Goal: Navigation & Orientation: Find specific page/section

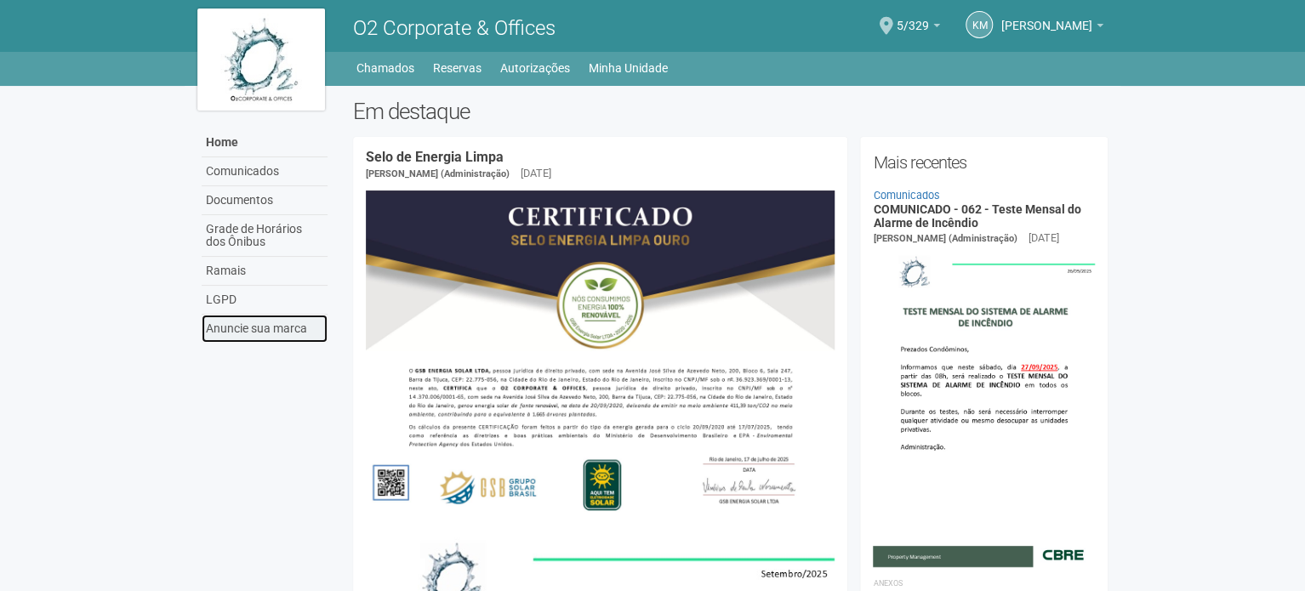
click at [270, 327] on link "Anuncie sua marca" at bounding box center [265, 329] width 126 height 28
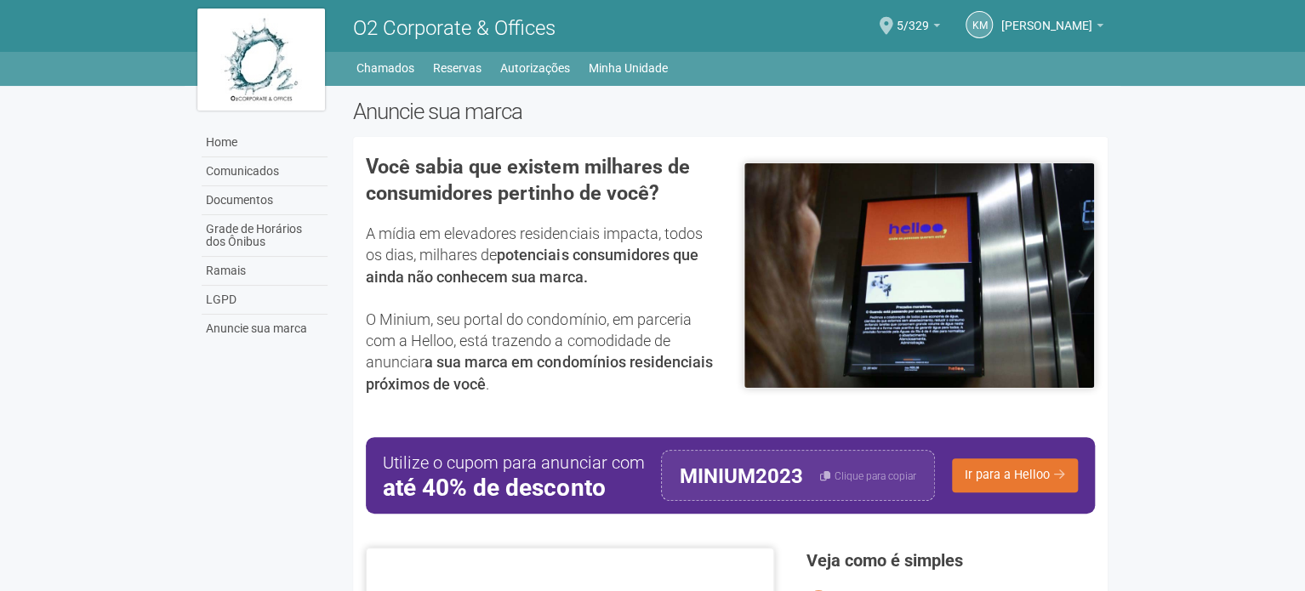
drag, startPoint x: 1300, startPoint y: 249, endPoint x: 986, endPoint y: 322, distance: 323.1
click at [1300, 368] on body "Aguarde... O2 Corporate & Offices KM [PERSON_NAME] [PERSON_NAME] Trindade [EMAI…" at bounding box center [652, 295] width 1305 height 591
click at [450, 70] on link "Reservas" at bounding box center [457, 68] width 48 height 24
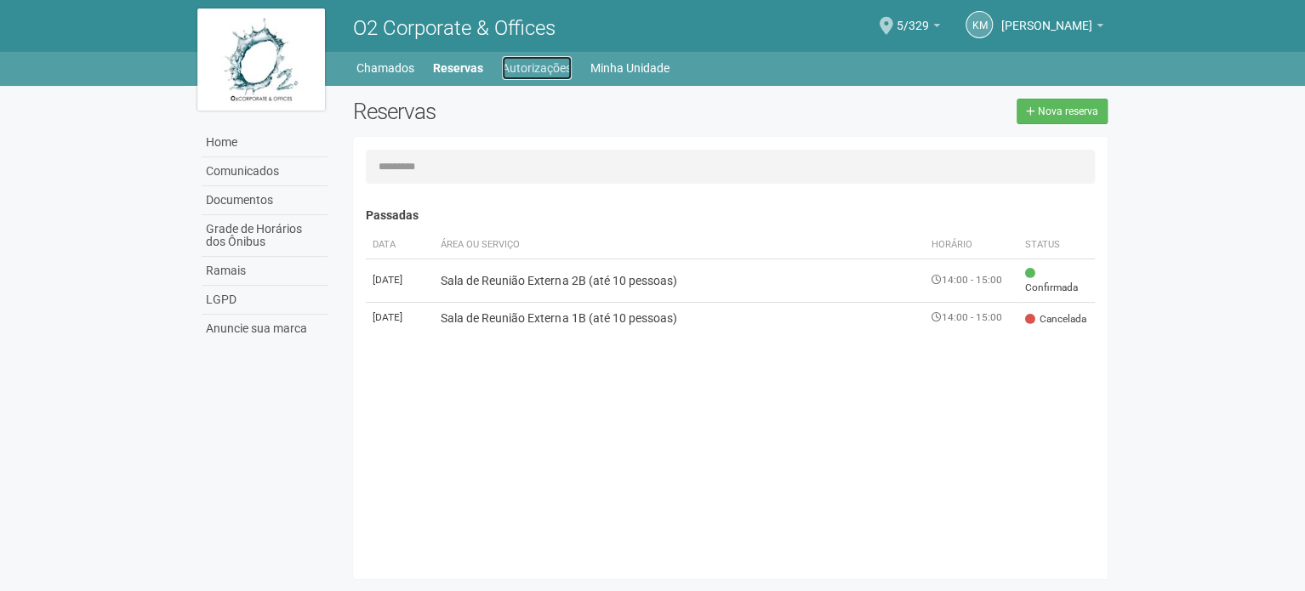
click at [523, 67] on link "Autorizações" at bounding box center [537, 68] width 70 height 24
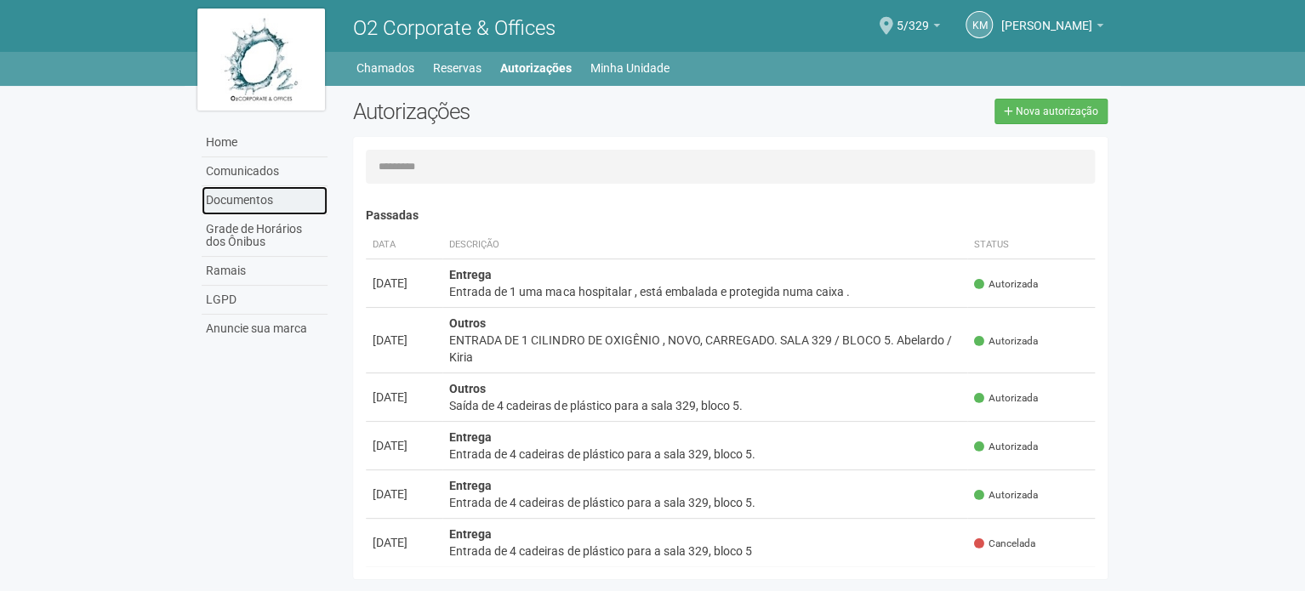
click at [246, 196] on link "Documentos" at bounding box center [265, 200] width 126 height 29
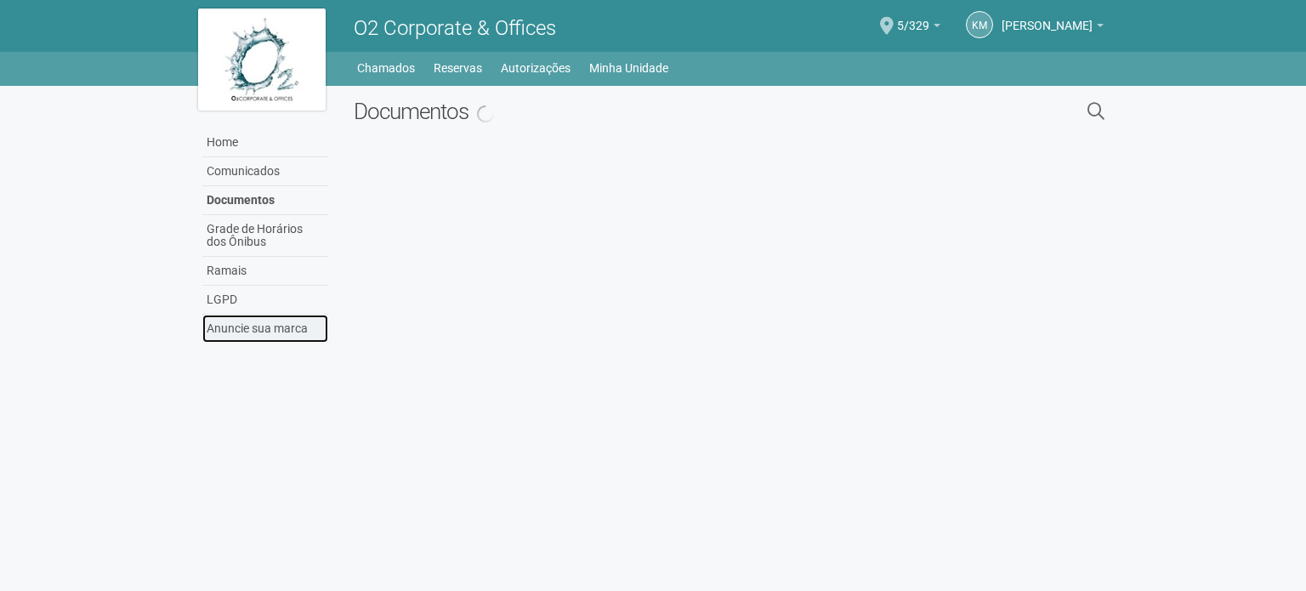
click at [251, 320] on link "Anuncie sua marca" at bounding box center [265, 329] width 126 height 28
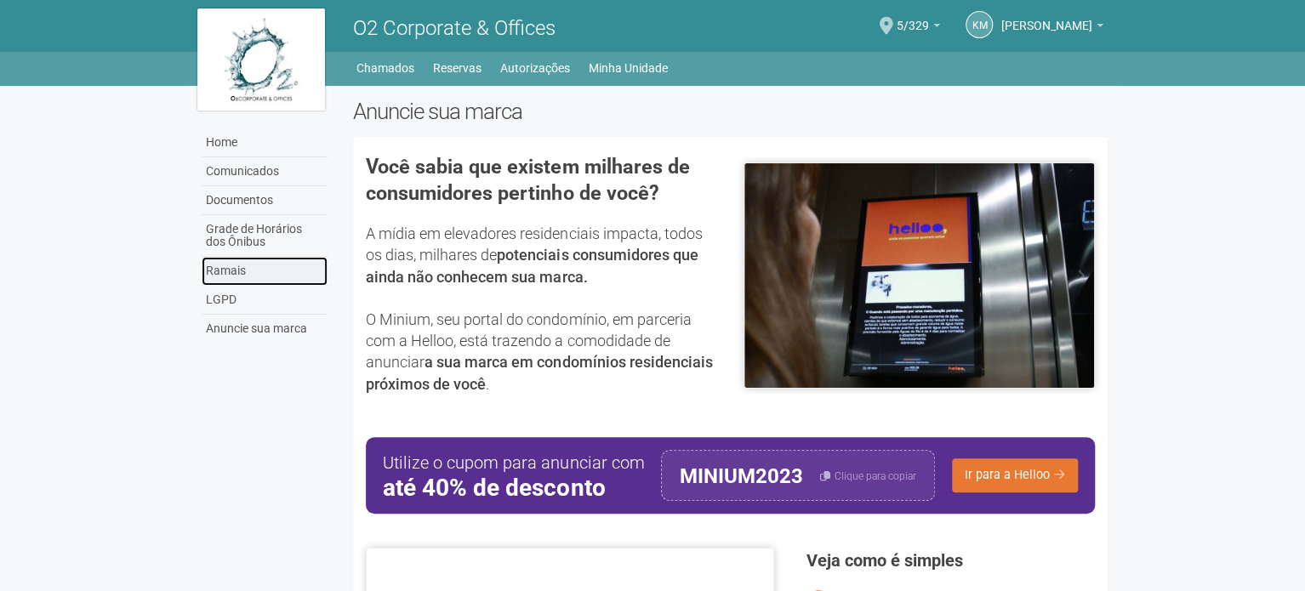
click at [231, 271] on link "Ramais" at bounding box center [265, 271] width 126 height 29
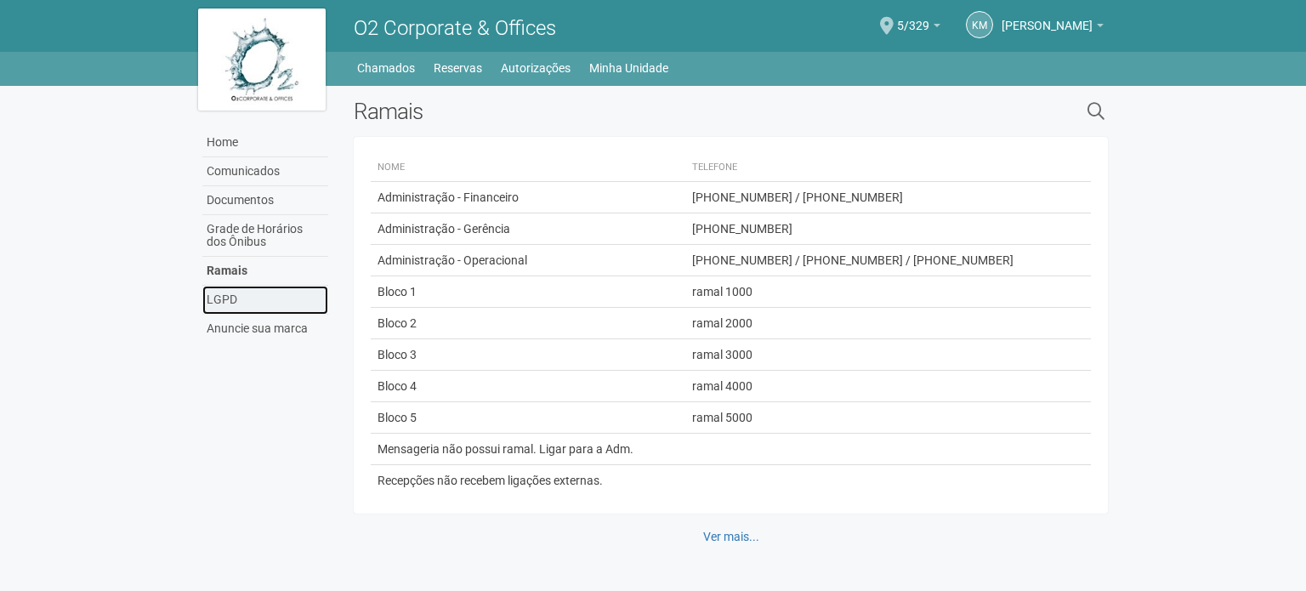
click at [246, 304] on link "LGPD" at bounding box center [265, 300] width 126 height 29
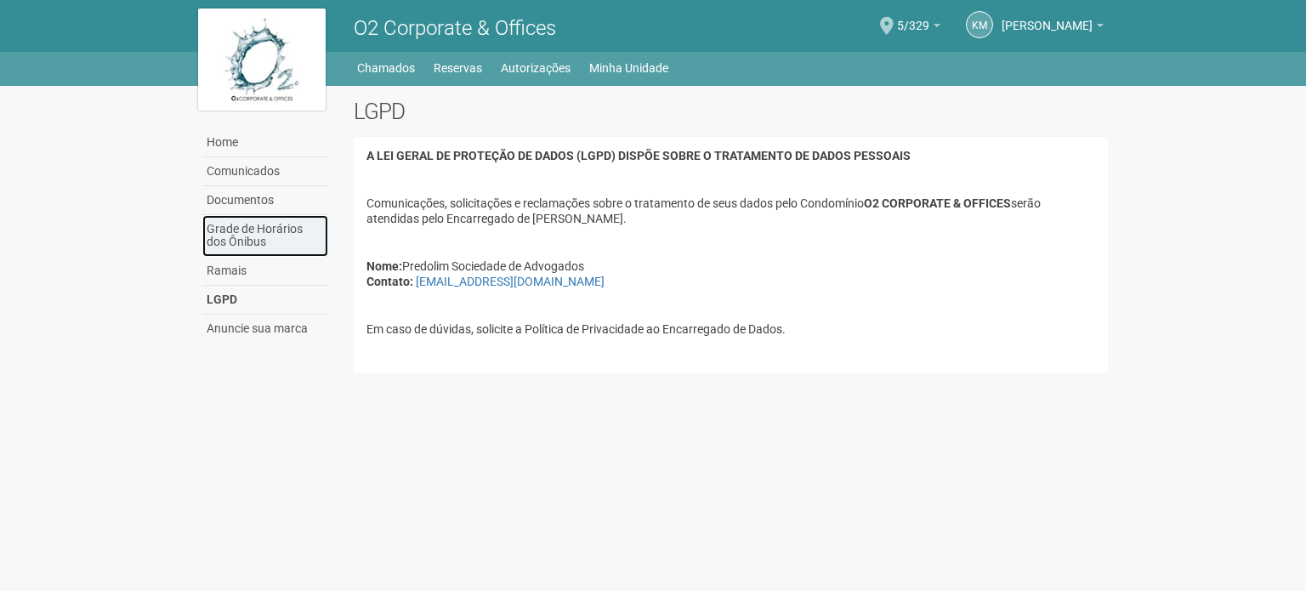
click at [259, 230] on link "Grade de Horários dos Ônibus" at bounding box center [265, 236] width 126 height 42
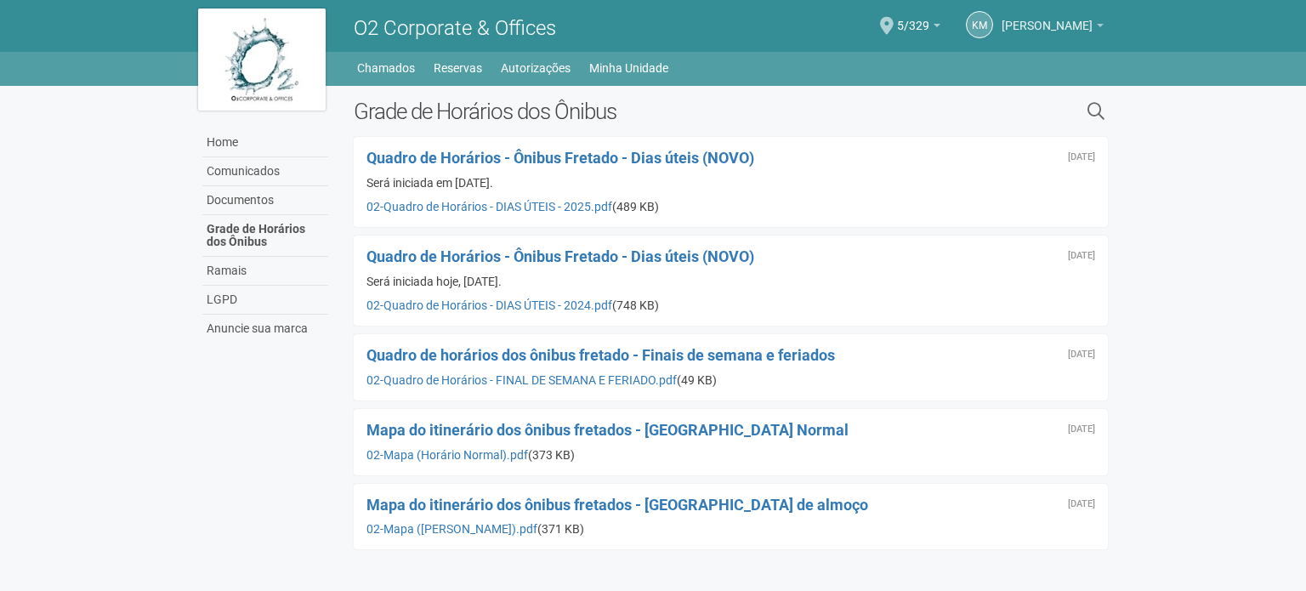
click at [1004, 23] on span "[PERSON_NAME]" at bounding box center [1047, 18] width 91 height 30
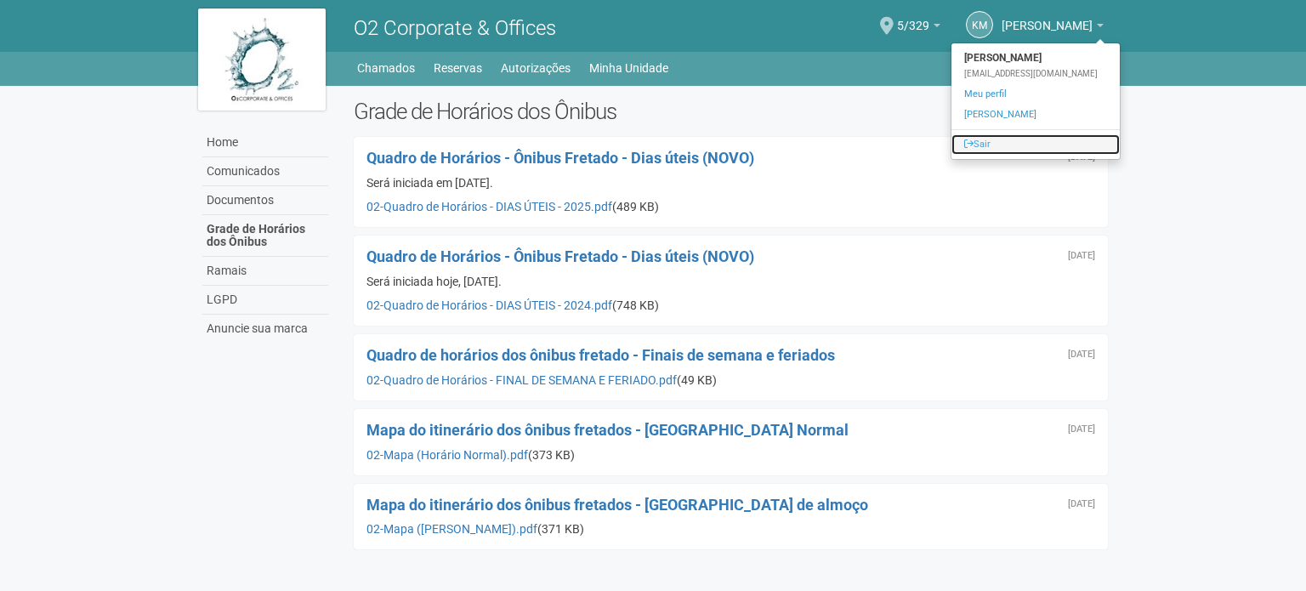
click at [976, 145] on link "Sair" at bounding box center [1036, 144] width 168 height 20
